Goal: Communication & Community: Answer question/provide support

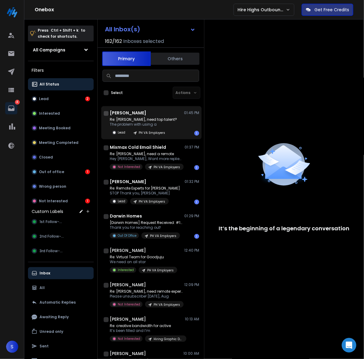
click at [136, 118] on p "Re: Steven, need top talent?" at bounding box center [143, 119] width 67 height 5
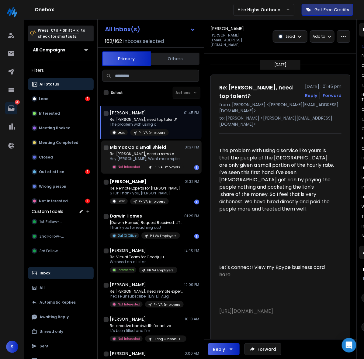
click at [157, 154] on p "Re: Amanda, need a remote" at bounding box center [146, 154] width 73 height 5
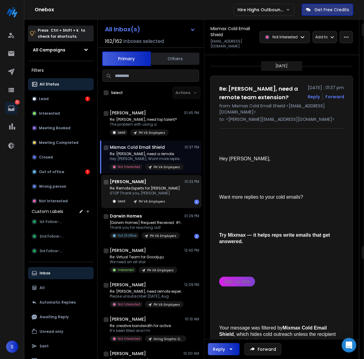
click at [161, 187] on p "Re: Remote Experts for Sternberg" at bounding box center [145, 188] width 70 height 5
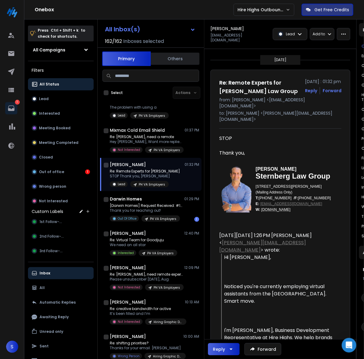
scroll to position [38, 0]
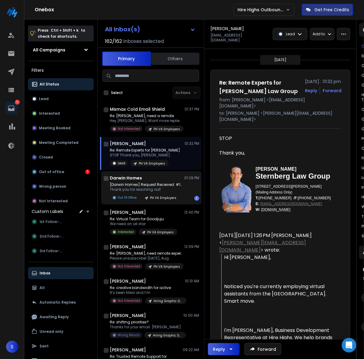
click at [153, 182] on p "[Darwin Homes] Request Received: #1869232" at bounding box center [146, 184] width 73 height 5
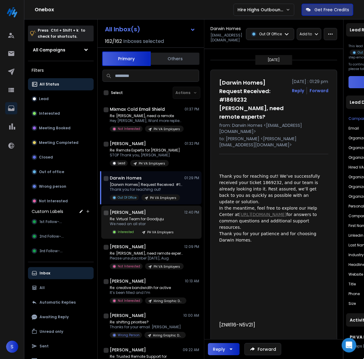
click at [154, 221] on p "Re: Virtual Team for Goodjuju" at bounding box center [144, 219] width 68 height 5
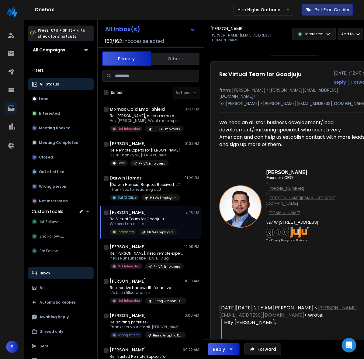
scroll to position [0, 0]
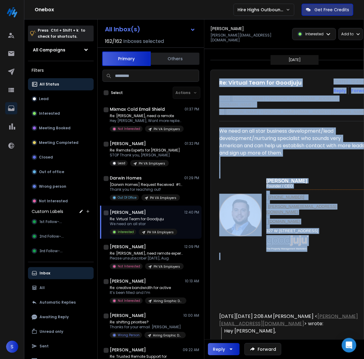
drag, startPoint x: 219, startPoint y: 79, endPoint x: 325, endPoint y: 254, distance: 205.1
click at [325, 253] on div "Re: Virtual Team for Goodjuju 11 August 2025 : 12:40 pm Reply Forward from: Lan…" at bounding box center [295, 348] width 169 height 556
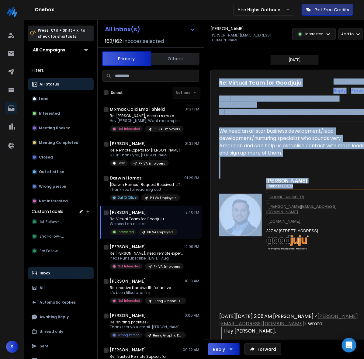
click at [328, 184] on h3 "Founder / CEO" at bounding box center [315, 186] width 97 height 5
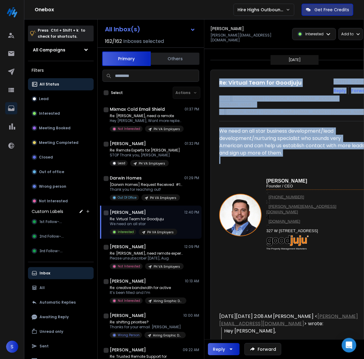
click at [320, 157] on div "Landon Murie Founder / CEO 801-658-9745 landon@gaingoodjuju.com www.gaingoodjuj…" at bounding box center [292, 228] width 146 height 142
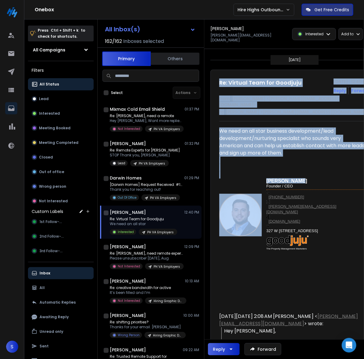
click at [309, 179] on p "Landon Murie" at bounding box center [315, 181] width 97 height 5
click at [307, 179] on p "Landon Murie" at bounding box center [315, 181] width 97 height 5
click at [316, 158] on div "Landon Murie Founder / CEO 801-658-9745 landon@gaingoodjuju.com www.gaingoodjuj…" at bounding box center [292, 228] width 146 height 142
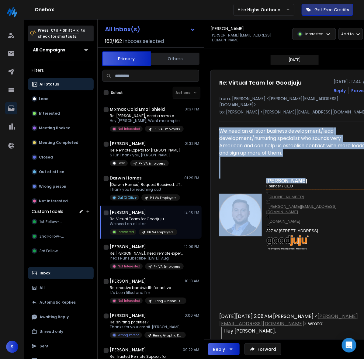
drag, startPoint x: 310, startPoint y: 169, endPoint x: 219, endPoint y: 122, distance: 101.8
drag, startPoint x: 327, startPoint y: 160, endPoint x: 308, endPoint y: 162, distance: 19.0
click at [326, 159] on div "Landon Murie Founder / CEO 801-658-9745 landon@gaingoodjuju.com www.gaingoodjuj…" at bounding box center [292, 228] width 146 height 142
click at [311, 171] on div "Landon Murie Founder / CEO 801-658-9745 landon@gaingoodjuju.com www.gaingoodjuj…" at bounding box center [292, 215] width 146 height 89
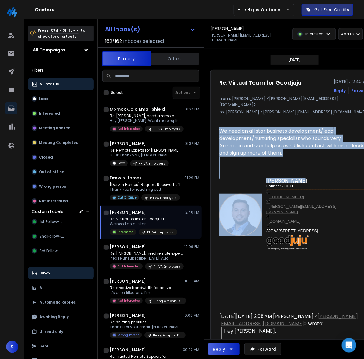
click at [235, 159] on div "Landon Murie Founder / CEO 801-658-9745 landon@gaingoodjuju.com www.gaingoodjuj…" at bounding box center [292, 228] width 146 height 142
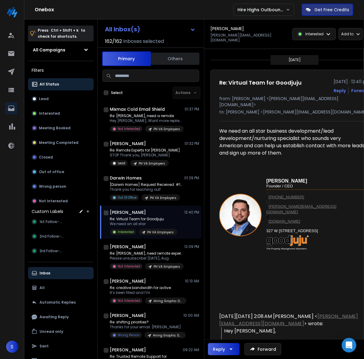
drag, startPoint x: 305, startPoint y: 139, endPoint x: 215, endPoint y: 84, distance: 105.5
click at [212, 79] on div "Re: Virtual Team for Goodjuju 11 August 2025 : 12:40 pm Reply Forward from: Lan…" at bounding box center [295, 348] width 169 height 556
copy div "Re: Virtual Team for Goodjuju 11 August 2025 : 12:40 pm Reply Forward from: Lan…"
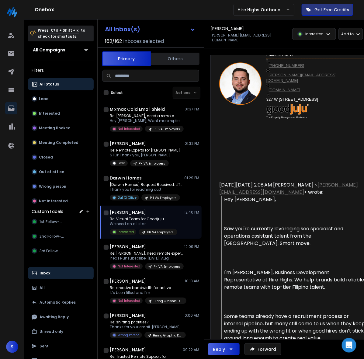
scroll to position [152, 0]
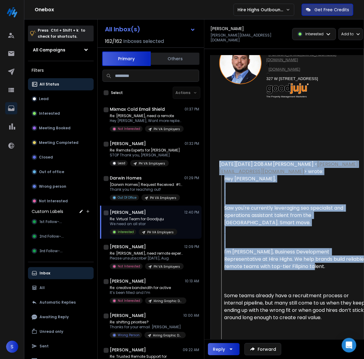
drag, startPoint x: 216, startPoint y: 148, endPoint x: 282, endPoint y: 250, distance: 121.0
click at [282, 250] on div "Re: Virtual Team for Goodjuju 11 August 2025 : 12:40 pm Reply Forward from: Lan…" at bounding box center [295, 195] width 169 height 556
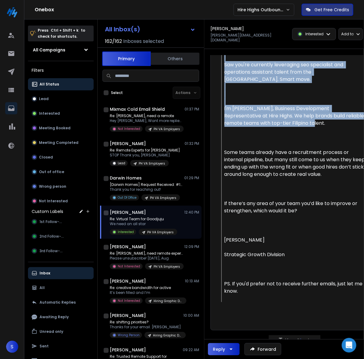
scroll to position [299, 0]
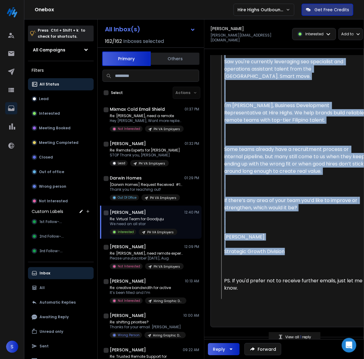
click at [286, 235] on blockquote "Hey Landon, Saw you're currently leveraging seo specialist and operations assis…" at bounding box center [294, 164] width 144 height 270
copy div "On Tue, Aug 12, 2025 at 2:08 AM Katrina Alonzo < katrina@hellohirehighs.info > …"
drag, startPoint x: 317, startPoint y: 225, endPoint x: 301, endPoint y: 203, distance: 26.5
click at [317, 224] on blockquote "Hey Landon, Saw you're currently leveraging seo specialist and operations assis…" at bounding box center [294, 164] width 144 height 270
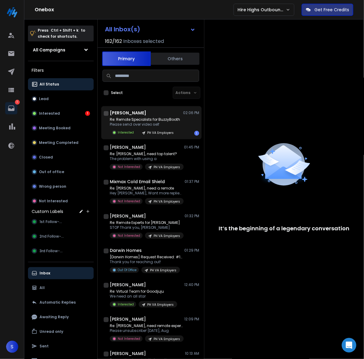
click at [157, 124] on p "Please send over video self" at bounding box center [145, 124] width 70 height 5
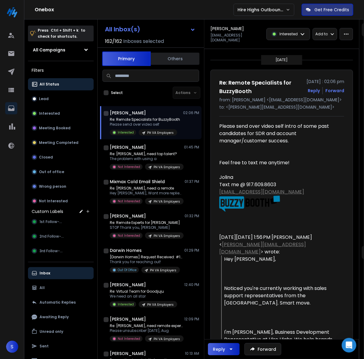
click at [156, 115] on div "Jolina Li 02:06 PM" at bounding box center [155, 113] width 90 height 6
